Goal: Entertainment & Leisure: Browse casually

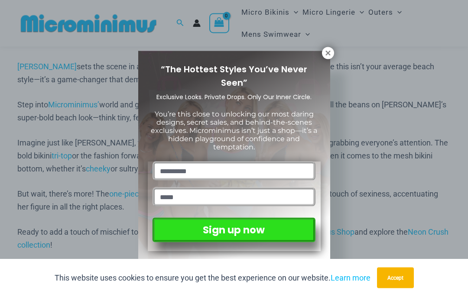
scroll to position [539, 0]
click at [327, 53] on icon at bounding box center [328, 53] width 8 height 8
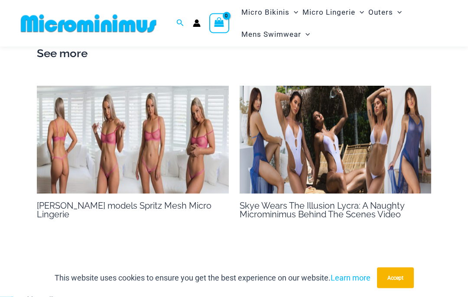
scroll to position [933, 0]
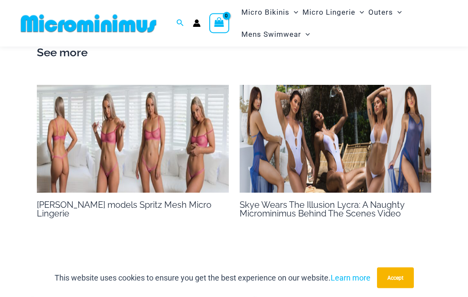
click at [101, 137] on img at bounding box center [133, 139] width 192 height 108
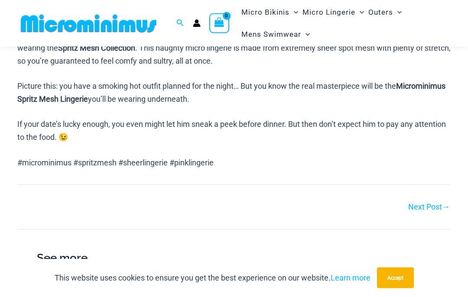
scroll to position [473, 0]
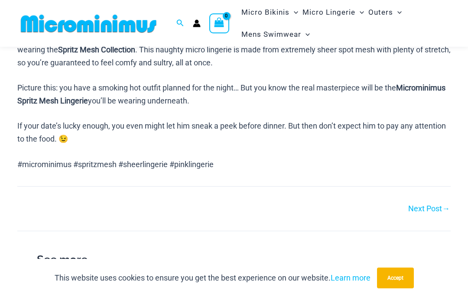
click at [422, 205] on link "Next Post →" at bounding box center [429, 209] width 42 height 8
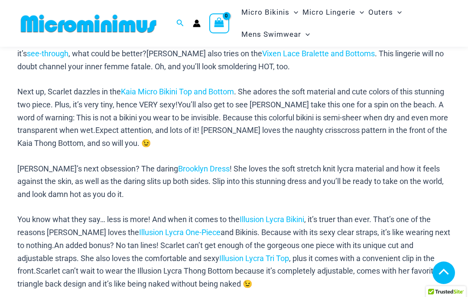
scroll to position [507, 0]
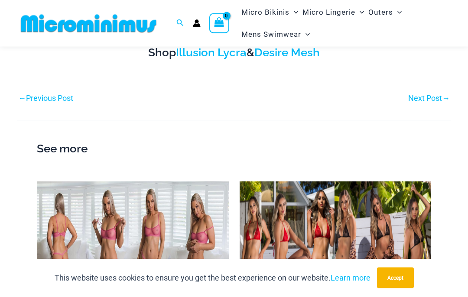
scroll to position [523, 0]
click at [382, 222] on img at bounding box center [336, 236] width 192 height 108
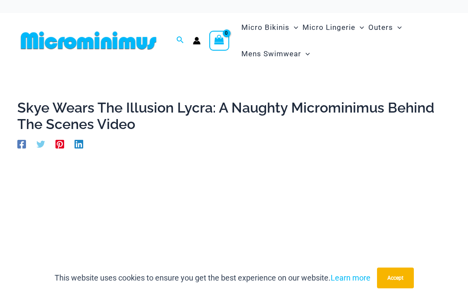
scroll to position [559, 0]
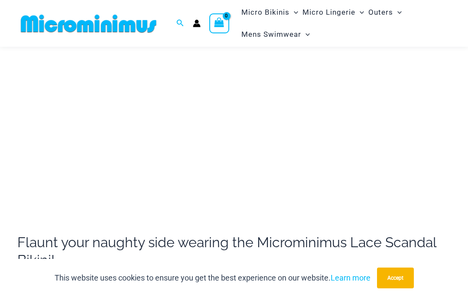
scroll to position [167, 0]
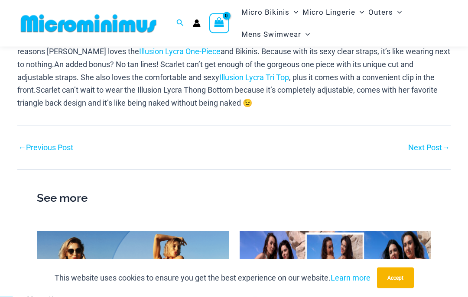
scroll to position [630, 0]
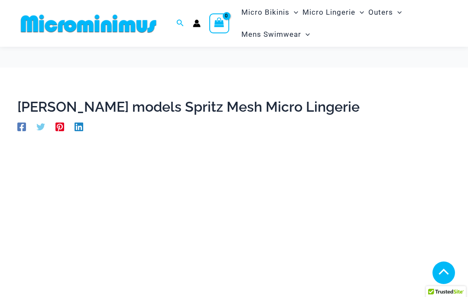
scroll to position [473, 0]
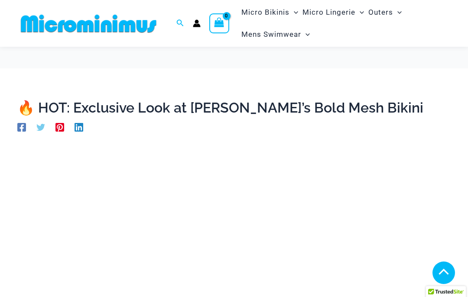
scroll to position [969, 0]
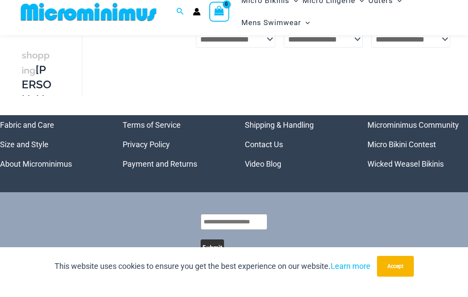
scroll to position [1644, 0]
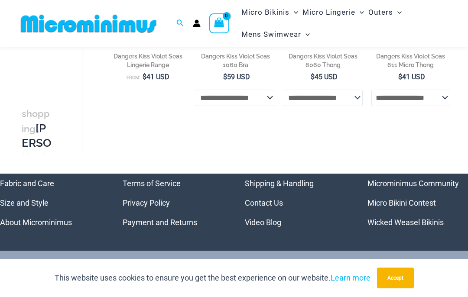
click at [259, 227] on link "Video Blog" at bounding box center [263, 222] width 36 height 9
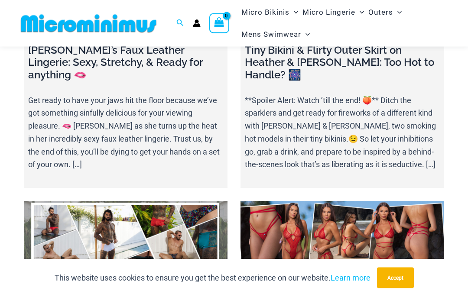
scroll to position [1313, 0]
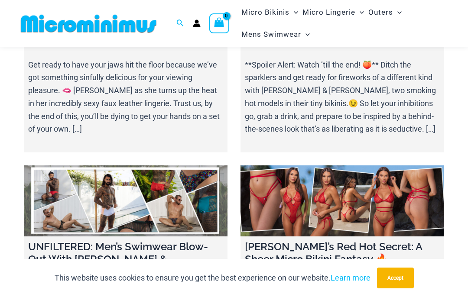
click at [325, 166] on link at bounding box center [343, 202] width 204 height 72
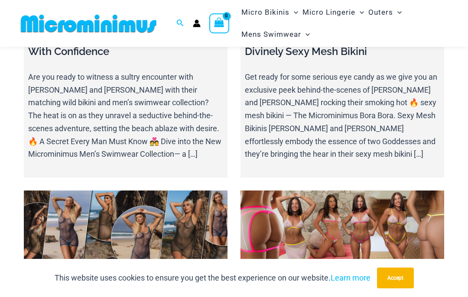
scroll to position [3678, 0]
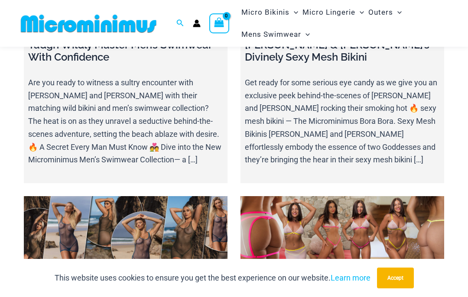
click at [108, 196] on link at bounding box center [126, 232] width 204 height 72
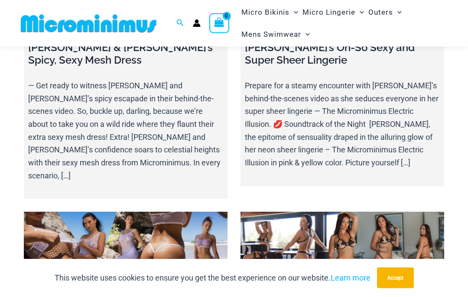
scroll to position [3908, 0]
click at [118, 212] on link at bounding box center [126, 248] width 204 height 72
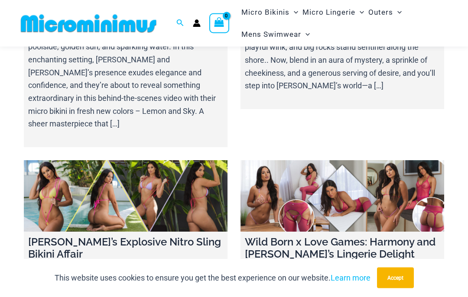
scroll to position [6237, 0]
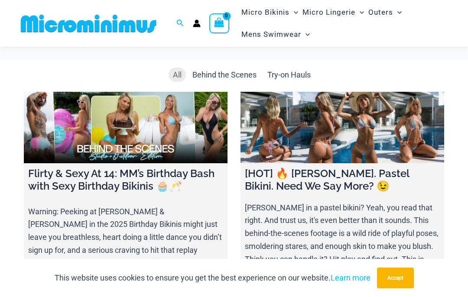
scroll to position [6273, 0]
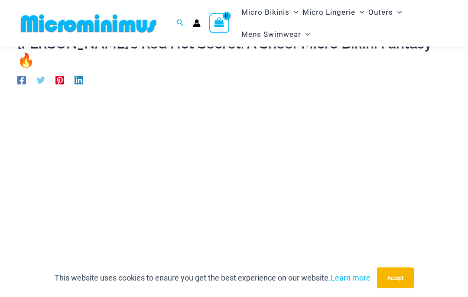
scroll to position [52, 0]
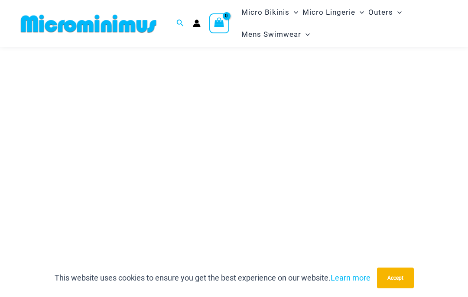
scroll to position [112, 0]
